Goal: Check status

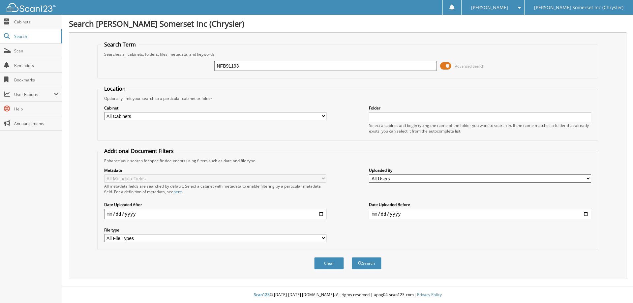
type input "NFB91193"
click at [352, 257] on button "Search" at bounding box center [367, 263] width 30 height 12
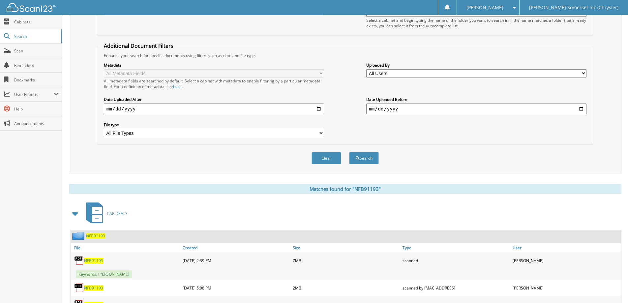
scroll to position [146, 0]
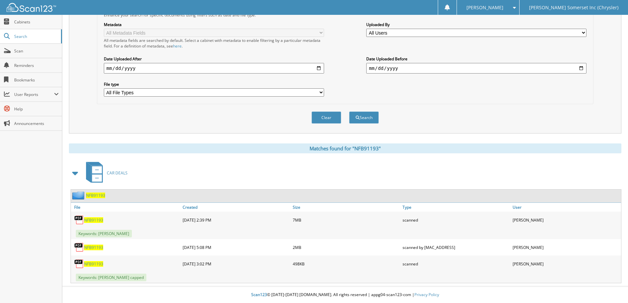
click at [96, 218] on span "NFB91193" at bounding box center [93, 220] width 19 height 6
